Goal: Check status: Check status

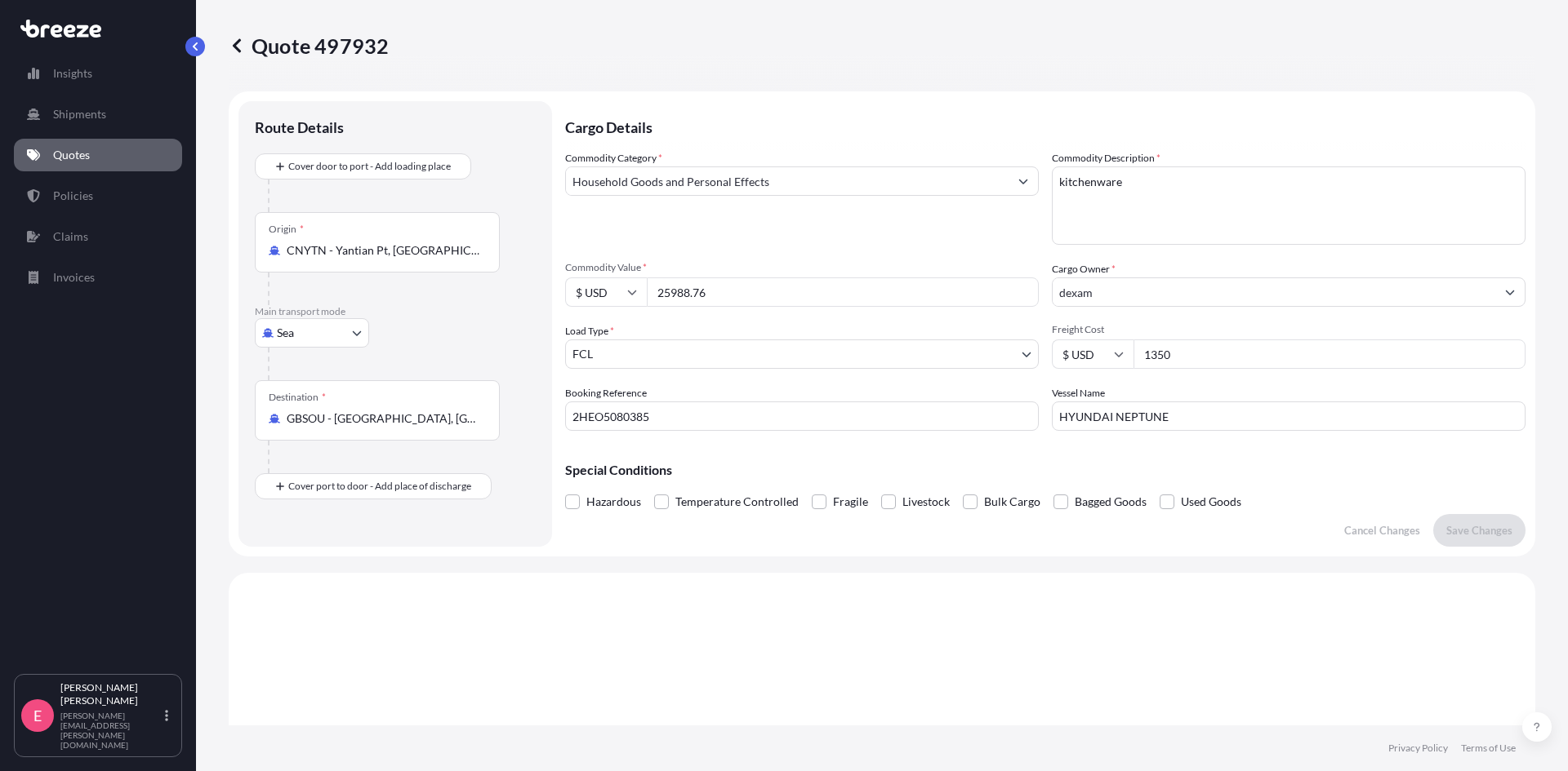
select select "Sea"
select select "2"
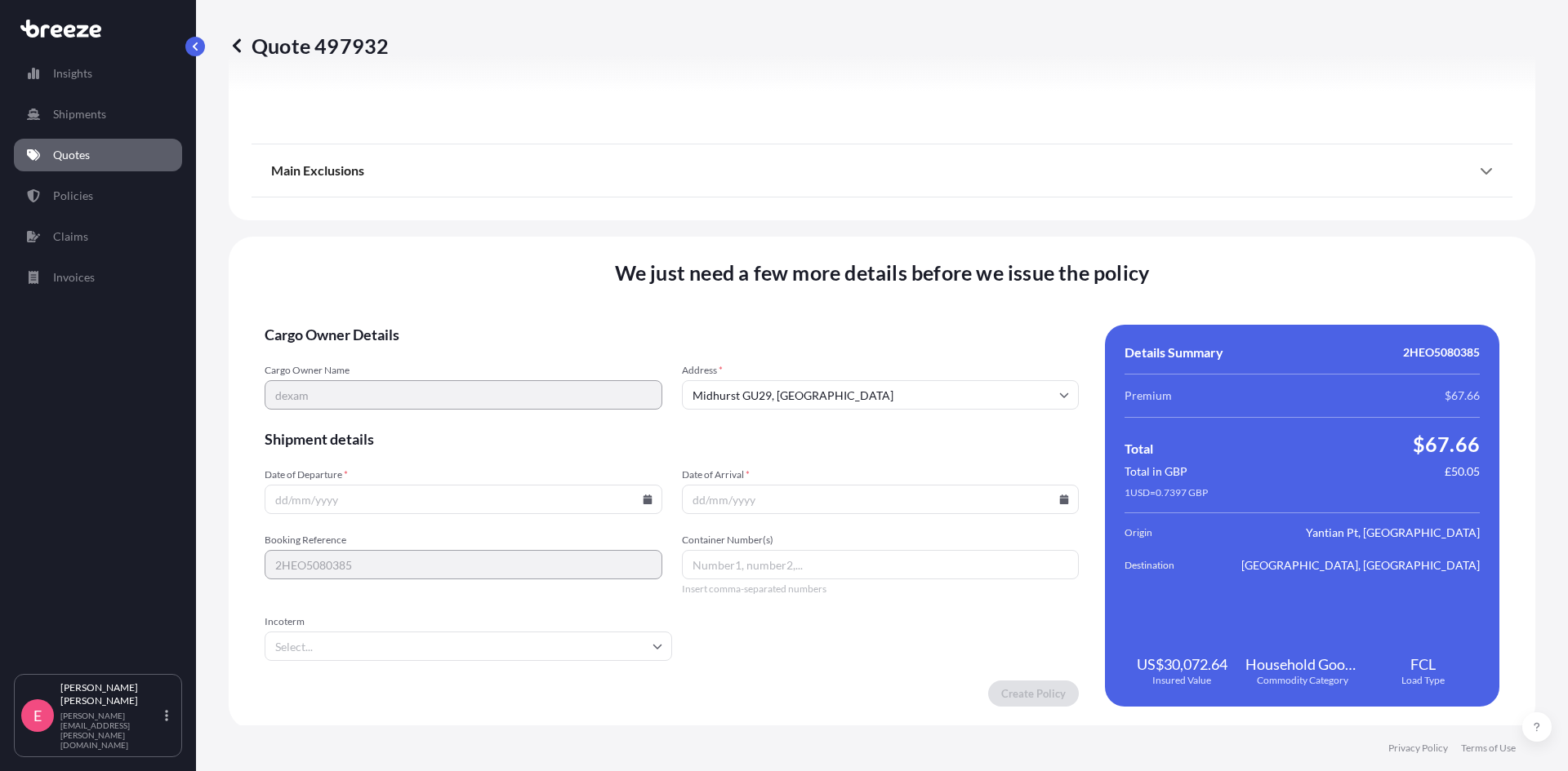
scroll to position [1820, 0]
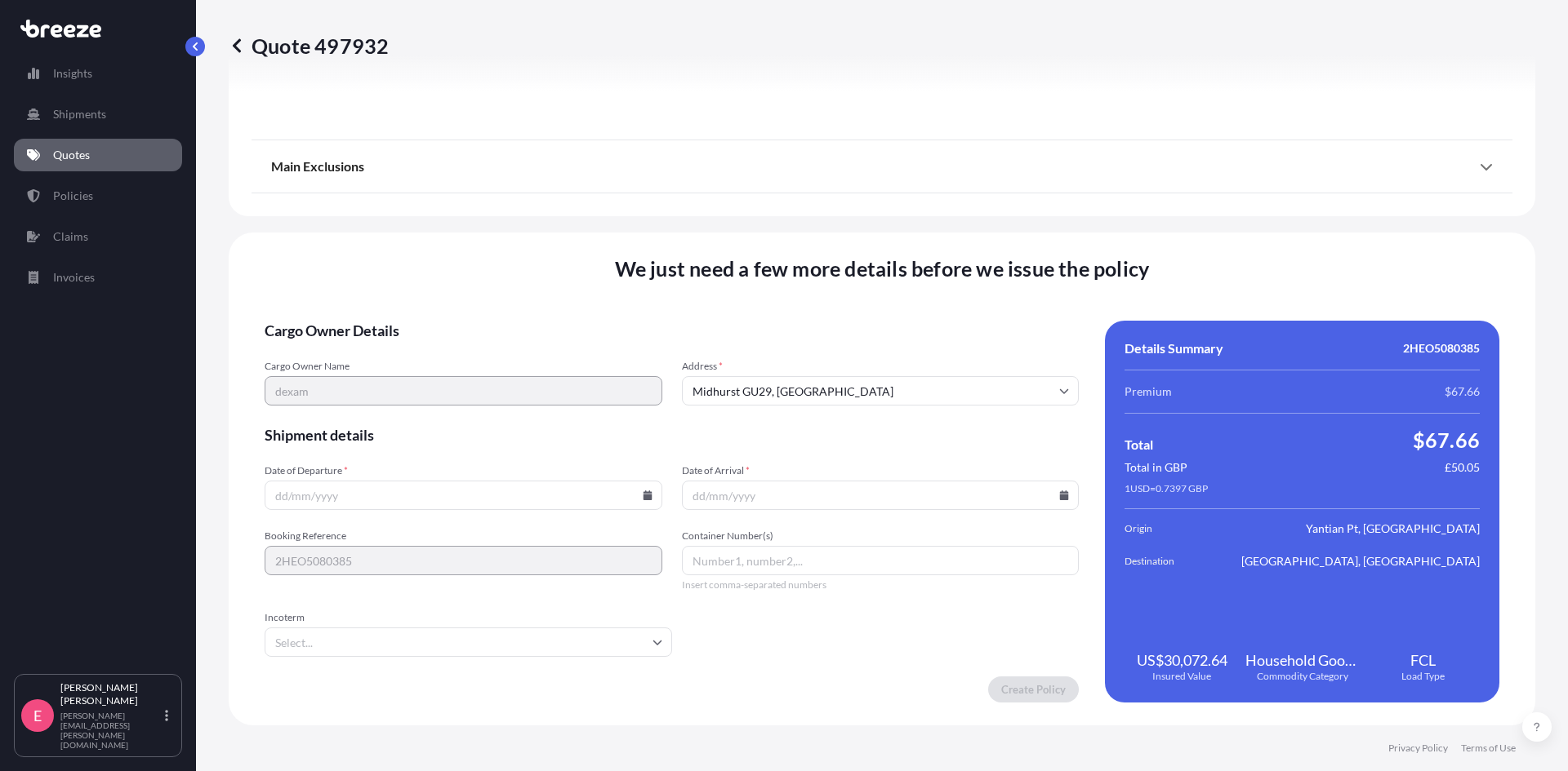
click at [412, 500] on input "Date of Departure *" at bounding box center [464, 496] width 398 height 30
click at [643, 498] on icon at bounding box center [647, 495] width 9 height 10
click at [579, 319] on button "14" at bounding box center [576, 319] width 26 height 26
type input "[DATE]"
click at [414, 635] on input "Incoterm" at bounding box center [468, 642] width 408 height 30
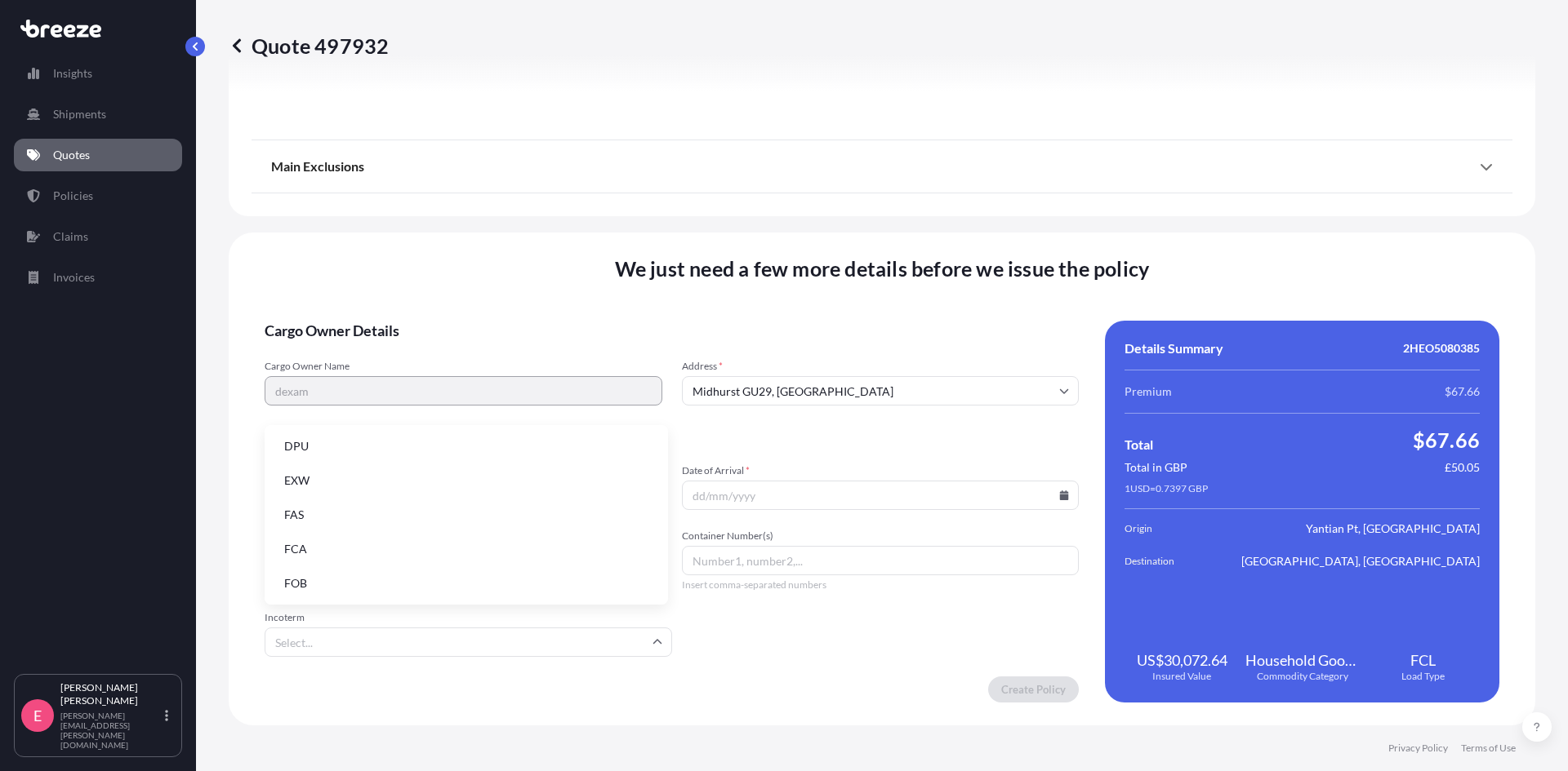
scroll to position [208, 0]
click at [317, 582] on li "FOB" at bounding box center [465, 582] width 390 height 31
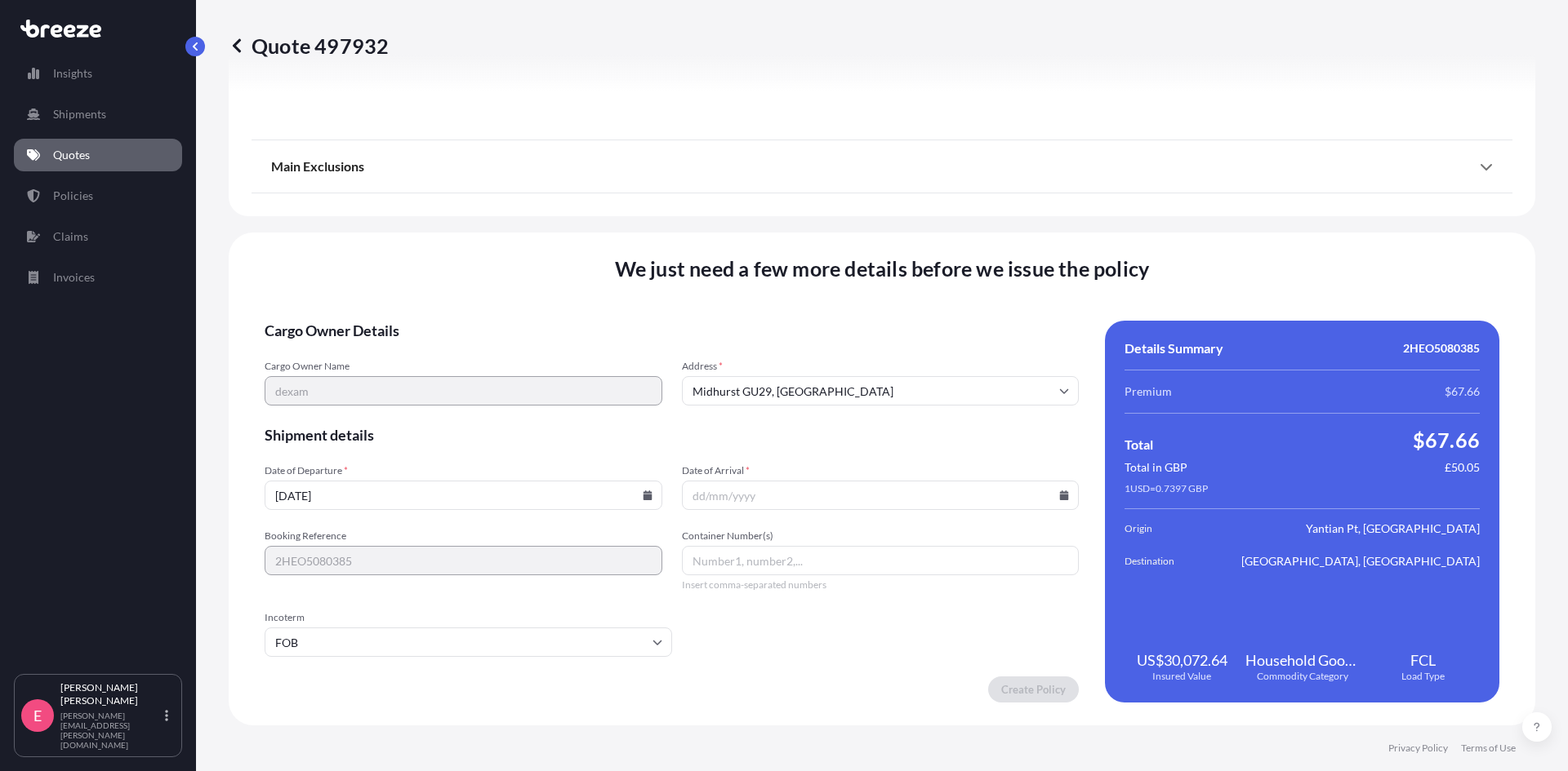
click at [768, 495] on input "Date of Arrival *" at bounding box center [881, 496] width 398 height 30
click at [1061, 498] on icon at bounding box center [1063, 495] width 10 height 10
click at [990, 221] on button at bounding box center [986, 221] width 26 height 26
click at [954, 349] on button "18" at bounding box center [951, 350] width 26 height 26
type input "[DATE]"
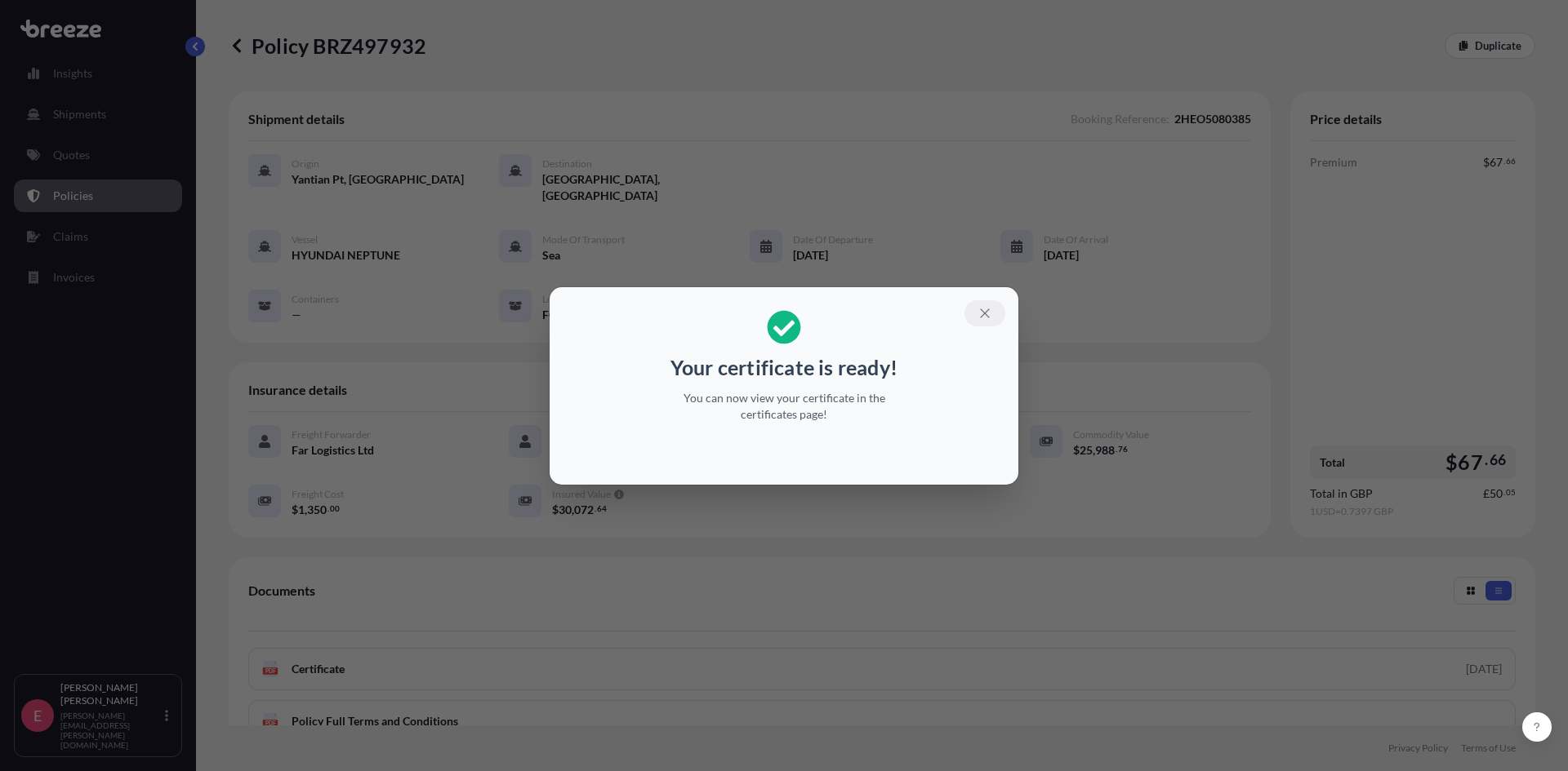
click at [984, 315] on icon "button" at bounding box center [984, 313] width 15 height 15
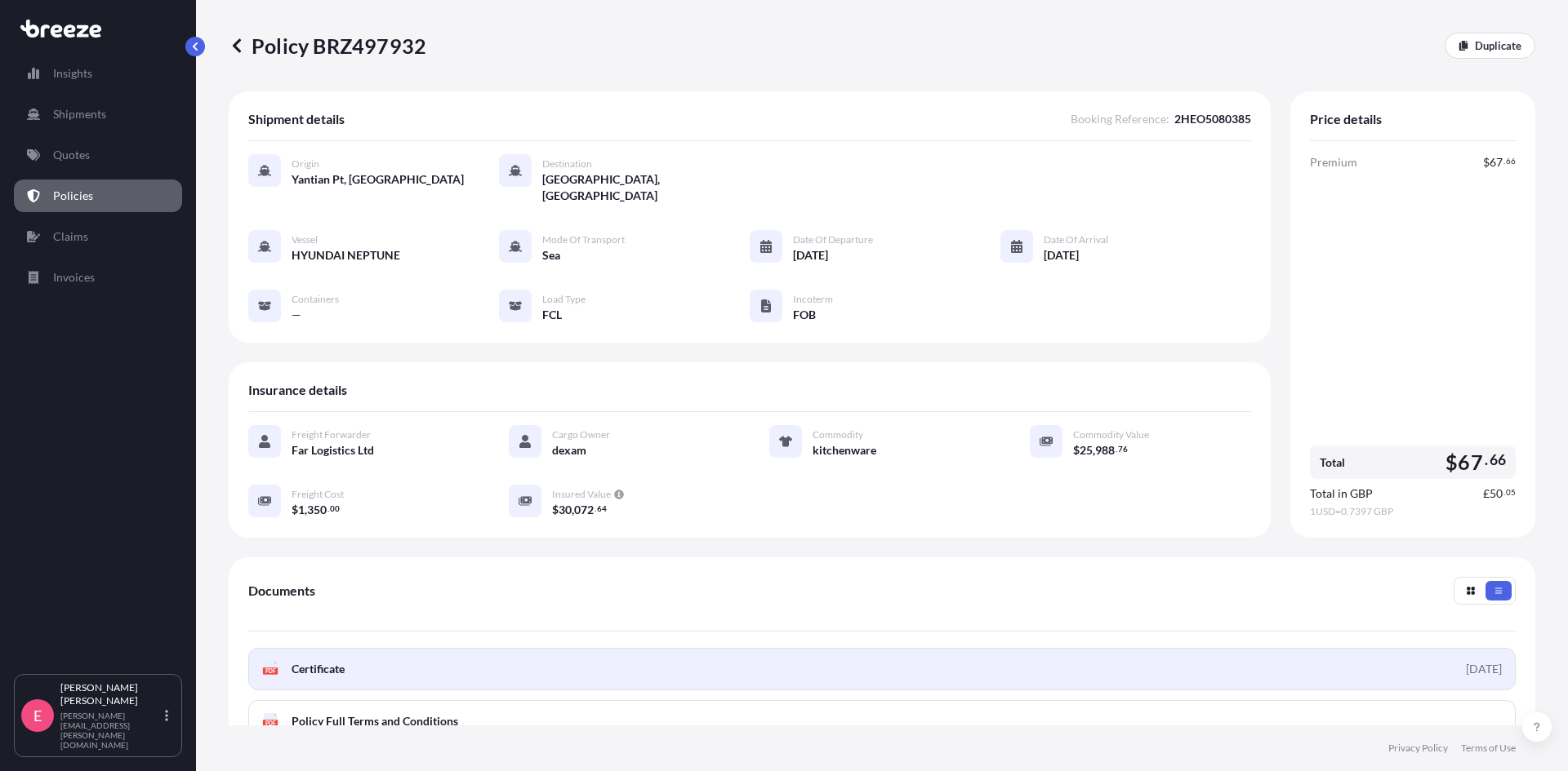
click at [311, 661] on span "Certificate" at bounding box center [318, 669] width 53 height 17
